Goal: Task Accomplishment & Management: Manage account settings

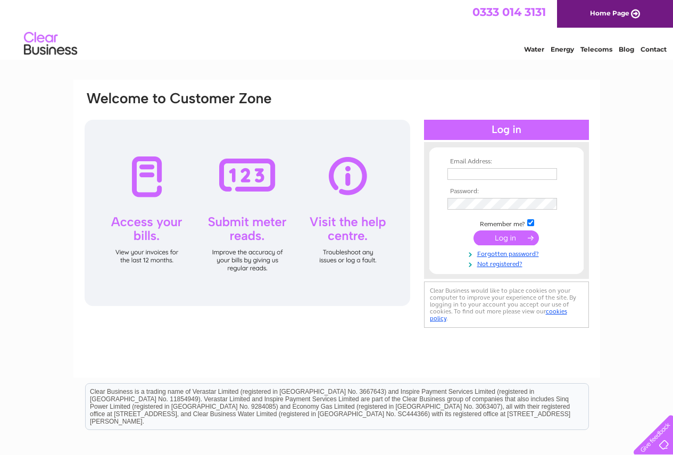
type input "[EMAIL_ADDRESS][DOMAIN_NAME]"
click at [505, 236] on input "submit" at bounding box center [506, 237] width 65 height 15
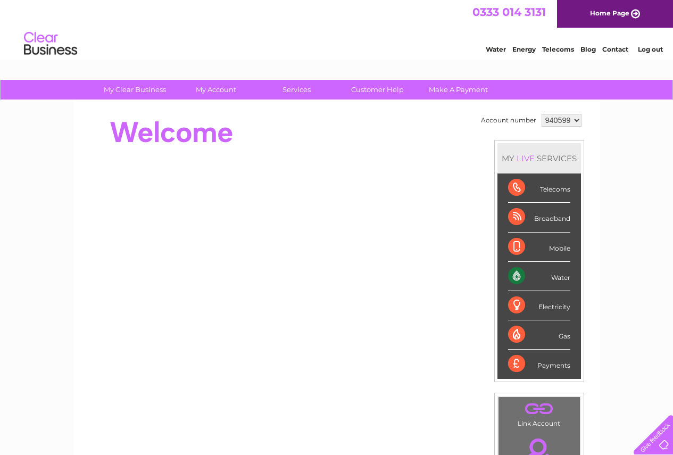
click at [645, 49] on link "Log out" at bounding box center [650, 49] width 25 height 8
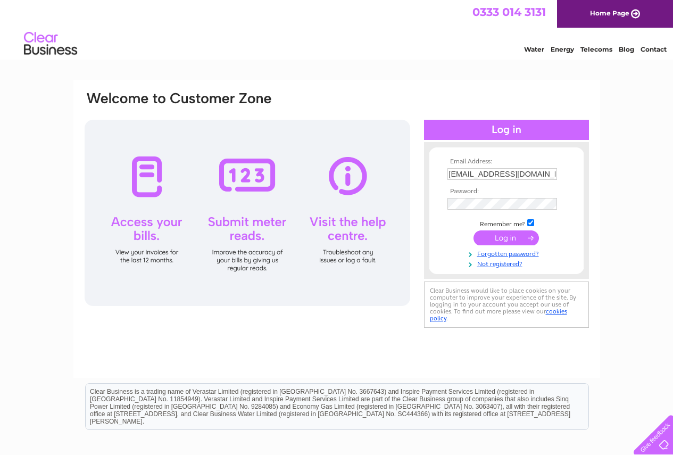
click at [528, 176] on input "gillianduncan@me.com" at bounding box center [502, 174] width 110 height 12
type input "info@intaglioglass.com"
click at [502, 241] on input "submit" at bounding box center [506, 237] width 65 height 15
click at [503, 237] on input "submit" at bounding box center [506, 237] width 65 height 15
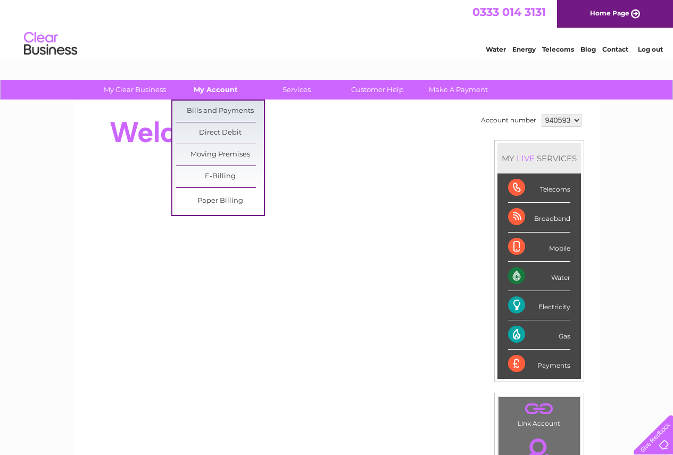
click at [220, 93] on link "My Account" at bounding box center [216, 90] width 88 height 20
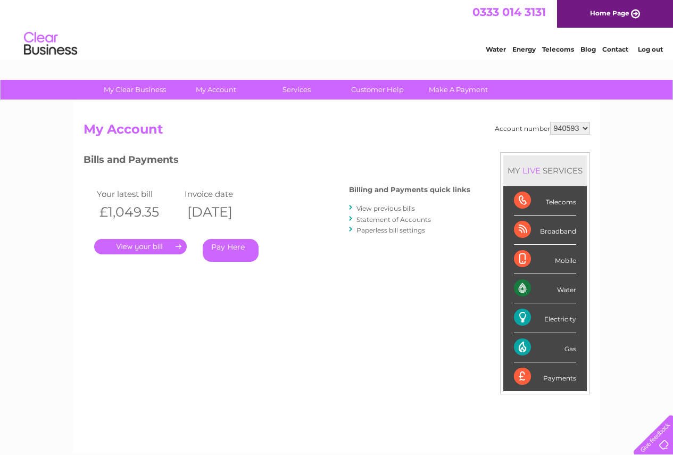
click at [389, 209] on link "View previous bills" at bounding box center [385, 208] width 59 height 8
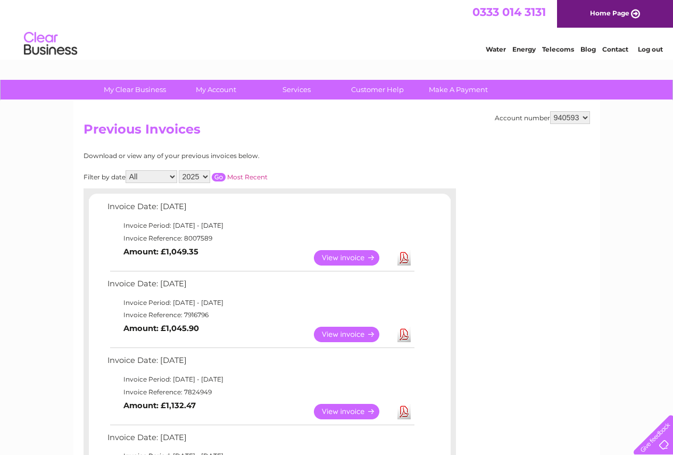
click at [343, 259] on link "View" at bounding box center [353, 257] width 78 height 15
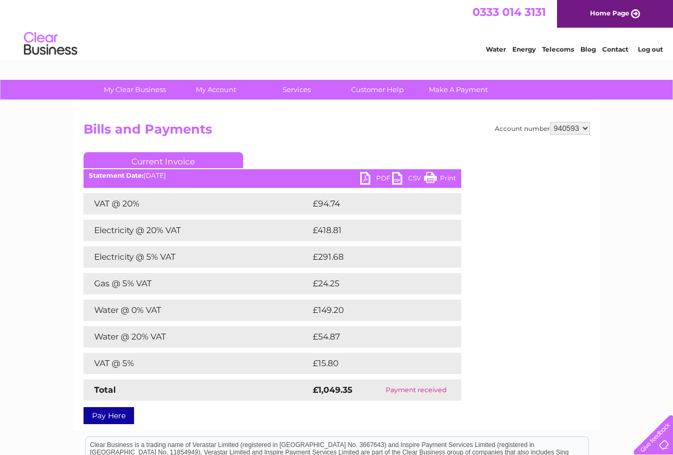
click at [377, 177] on link "PDF" at bounding box center [376, 179] width 32 height 15
click at [366, 177] on link "PDF" at bounding box center [376, 179] width 32 height 15
